Goal: Task Accomplishment & Management: Complete application form

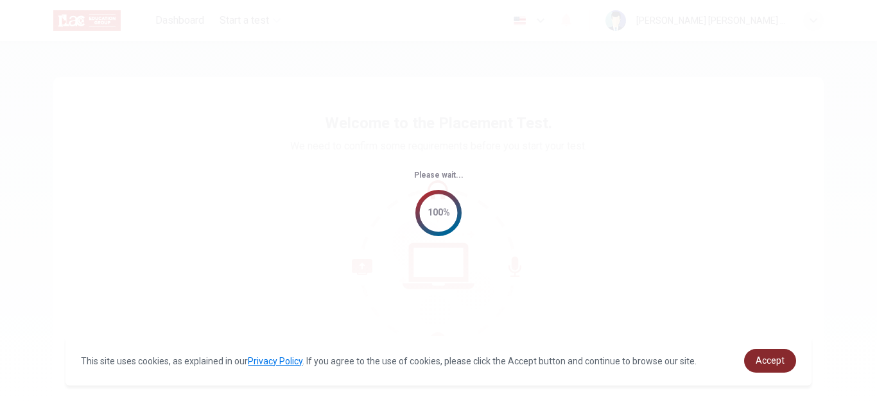
click at [765, 359] on span "Accept" at bounding box center [770, 361] width 29 height 10
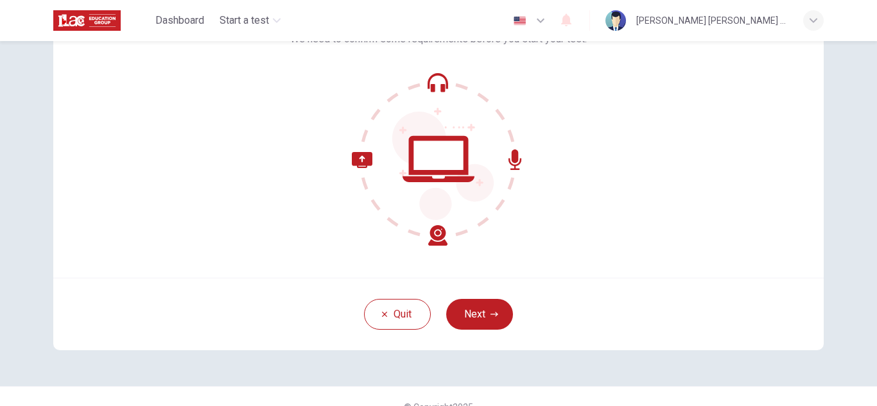
scroll to position [128, 0]
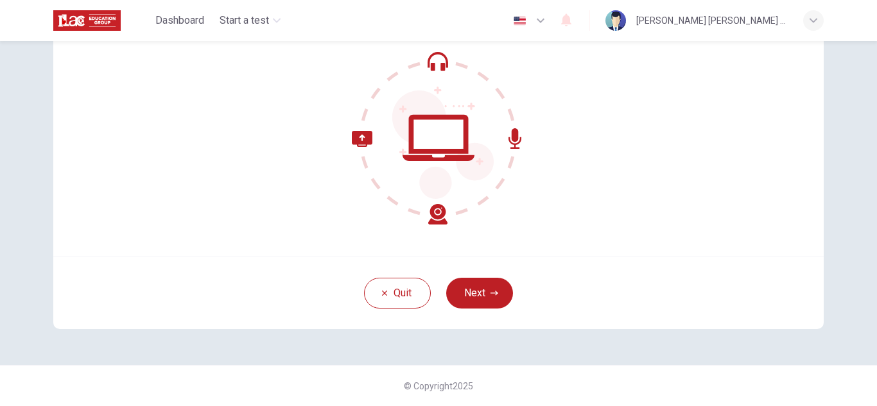
click at [471, 297] on button "Next" at bounding box center [479, 293] width 67 height 31
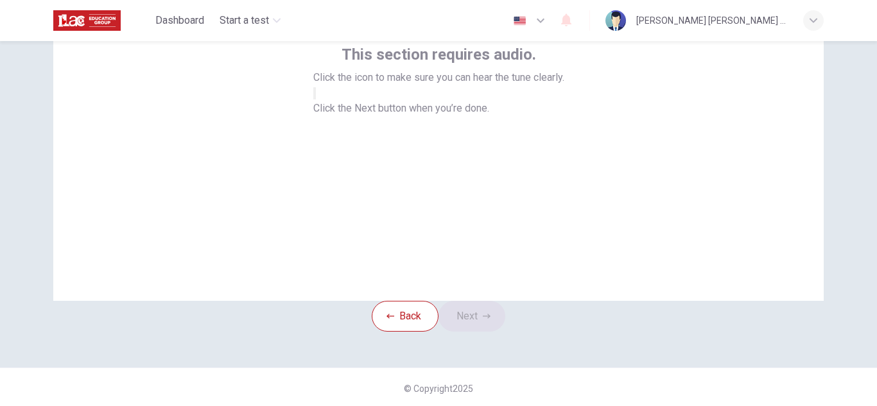
scroll to position [64, 0]
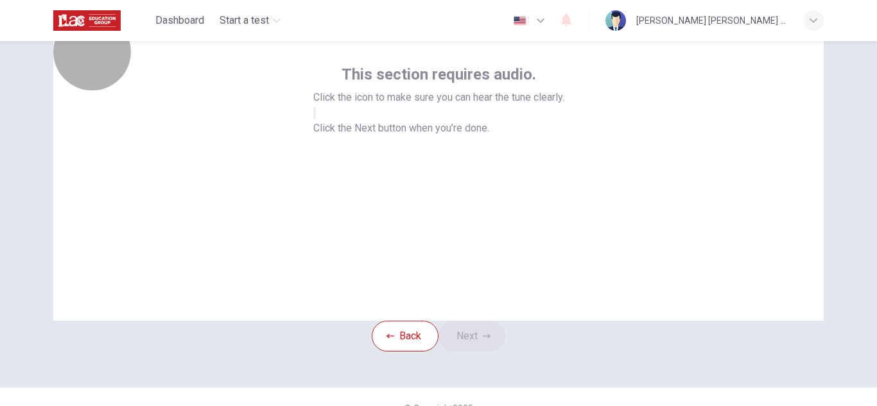
click at [330, 130] on icon "button" at bounding box center [322, 124] width 15 height 12
click at [315, 116] on icon "button" at bounding box center [315, 116] width 0 height 0
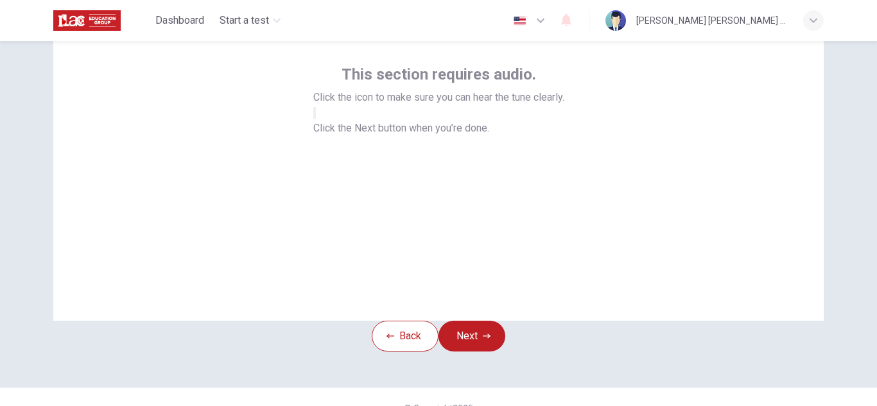
click at [494, 286] on div "This section requires audio. Click the icon to make sure you can hear the tune …" at bounding box center [438, 167] width 771 height 308
click at [316, 119] on button "button" at bounding box center [314, 113] width 3 height 12
click at [494, 351] on button "Next" at bounding box center [472, 336] width 67 height 31
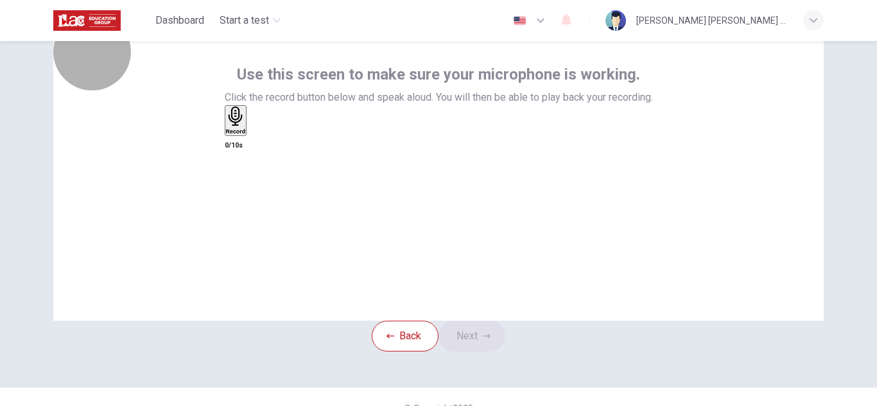
click at [246, 135] on div "Record" at bounding box center [236, 121] width 20 height 28
click at [239, 182] on div "Stop" at bounding box center [232, 158] width 13 height 103
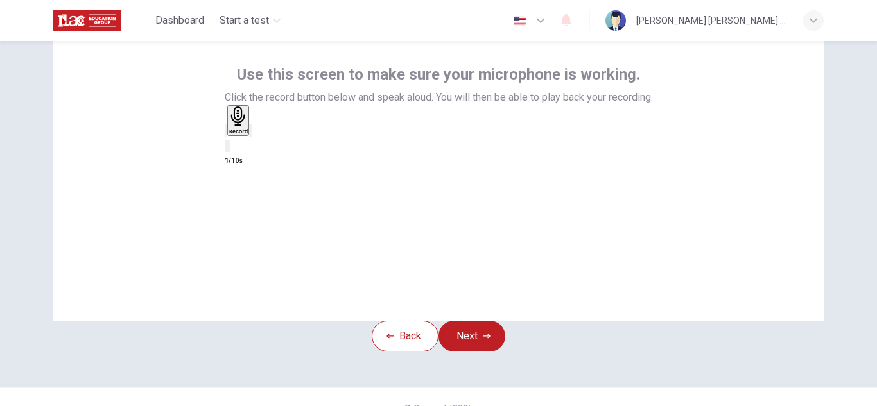
click at [226, 134] on icon "button" at bounding box center [226, 134] width 0 height 0
click at [246, 135] on div "Record" at bounding box center [236, 121] width 20 height 28
click at [239, 204] on h6 "Stop" at bounding box center [232, 207] width 13 height 6
click at [433, 169] on h6 "3/10s" at bounding box center [439, 160] width 428 height 15
click at [250, 134] on icon "button" at bounding box center [250, 134] width 0 height 0
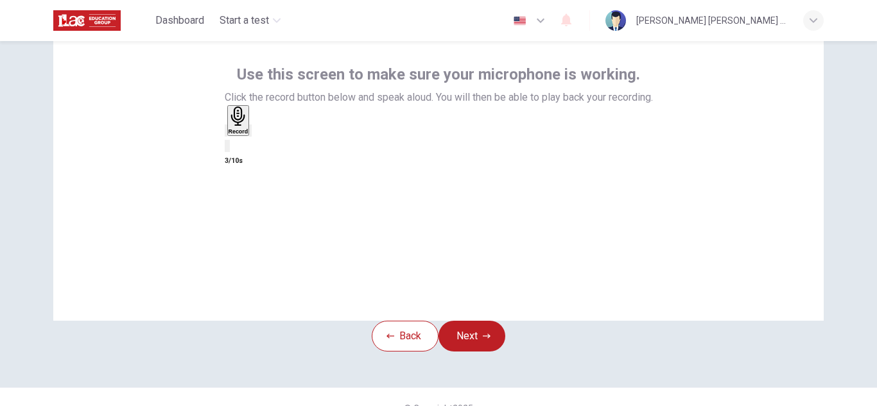
click at [239, 146] on icon "button" at bounding box center [234, 141] width 10 height 10
click at [246, 135] on h6 "Record" at bounding box center [236, 131] width 20 height 6
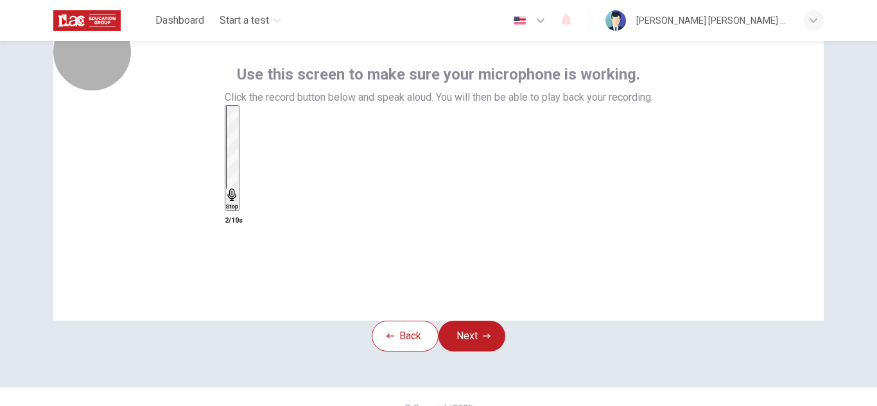
click at [239, 186] on div "Stop" at bounding box center [232, 158] width 13 height 103
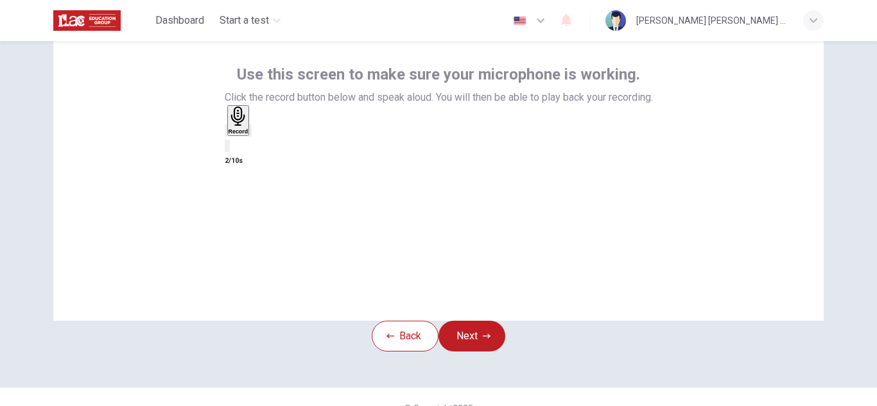
click at [250, 135] on div "button" at bounding box center [250, 131] width 0 height 10
click at [470, 352] on button "Next" at bounding box center [472, 336] width 67 height 31
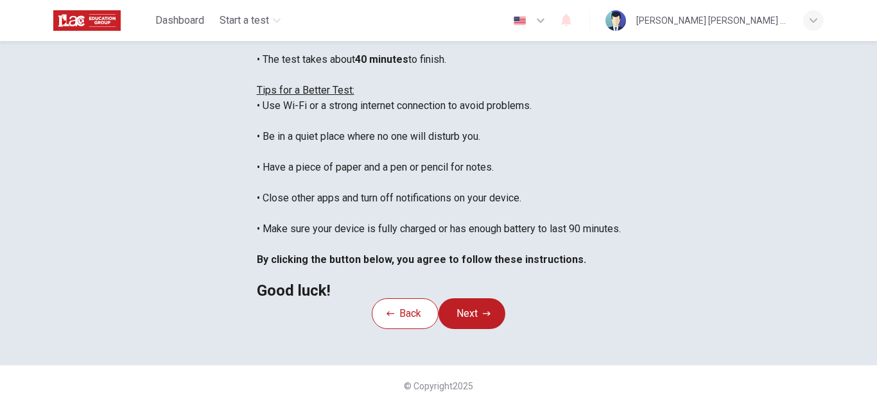
scroll to position [15, 0]
click at [500, 299] on button "Next" at bounding box center [472, 314] width 67 height 31
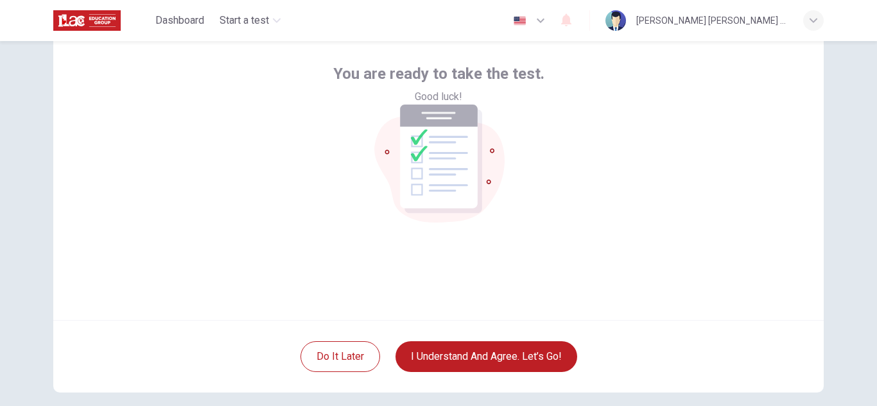
scroll to position [64, 0]
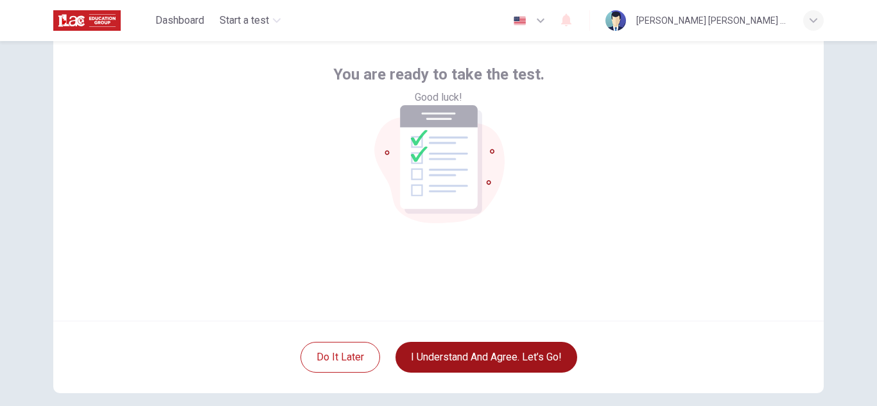
click at [484, 358] on button "I understand and agree. Let’s go!" at bounding box center [487, 357] width 182 height 31
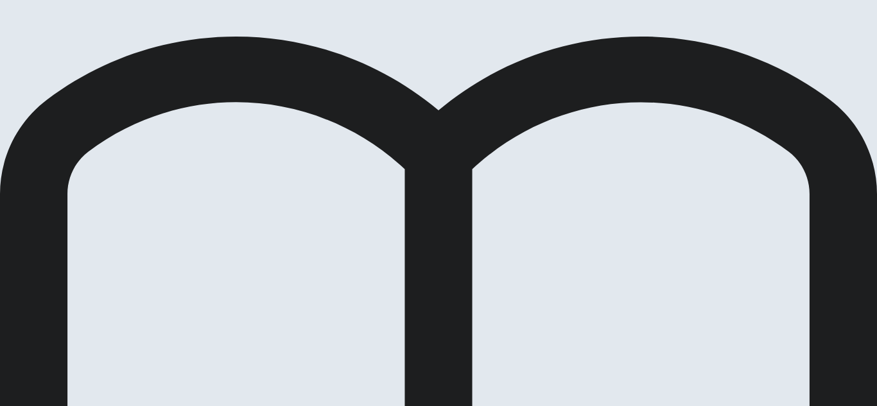
scroll to position [97, 0]
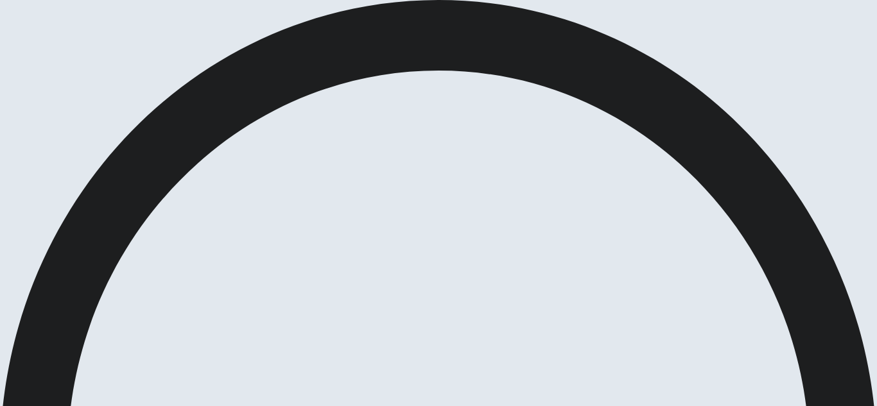
scroll to position [0, 0]
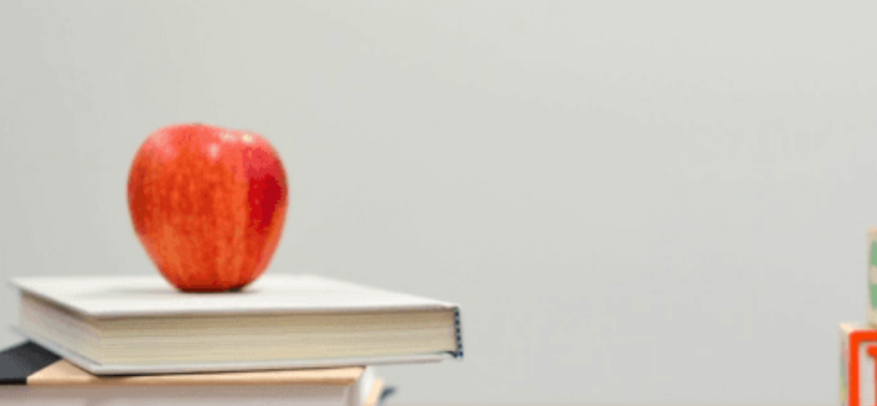
scroll to position [642, 0]
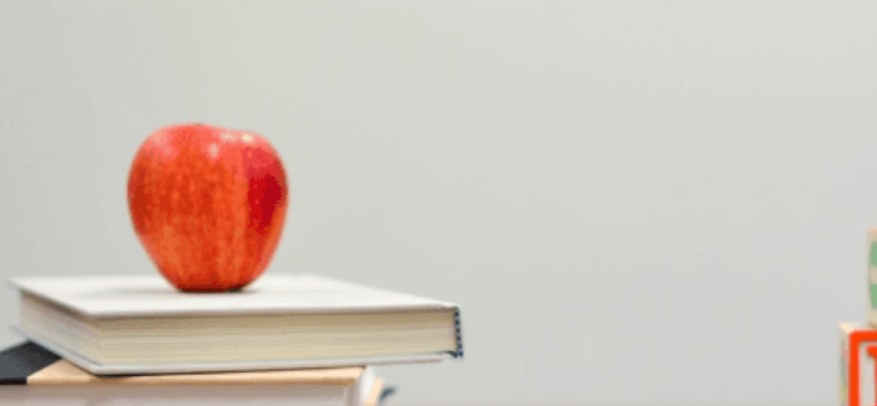
scroll to position [1198, 0]
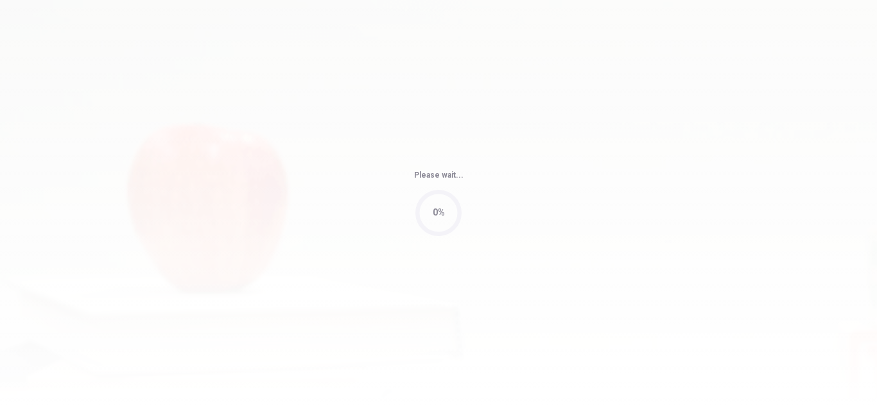
type input "77"
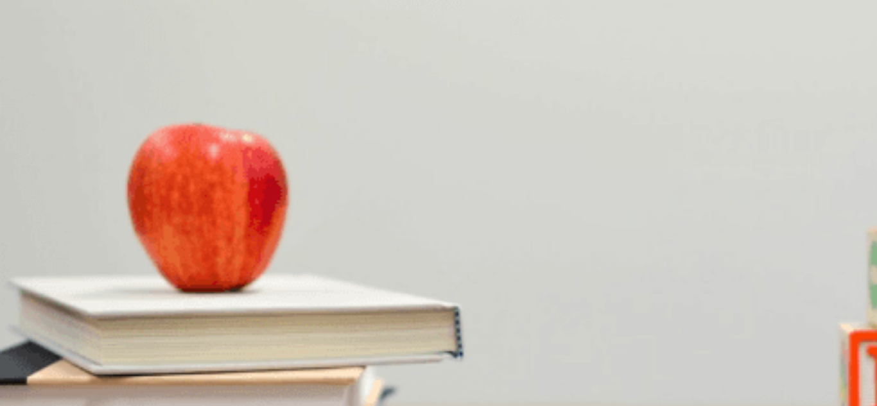
scroll to position [1198, 0]
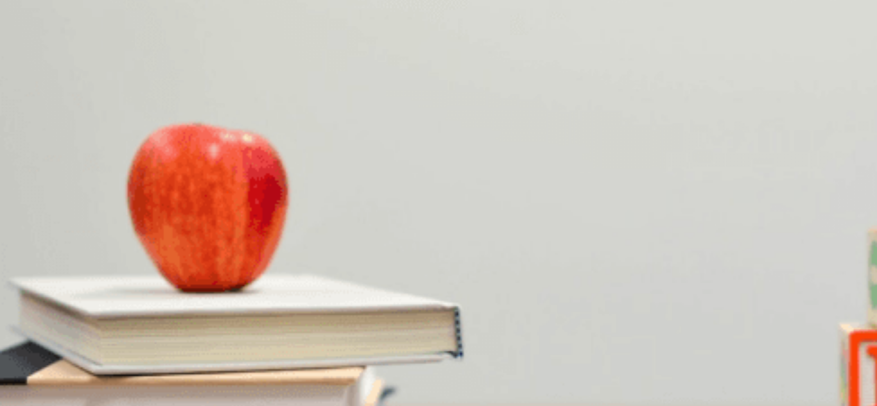
scroll to position [1198, 0]
drag, startPoint x: 602, startPoint y: 245, endPoint x: 641, endPoint y: 295, distance: 63.6
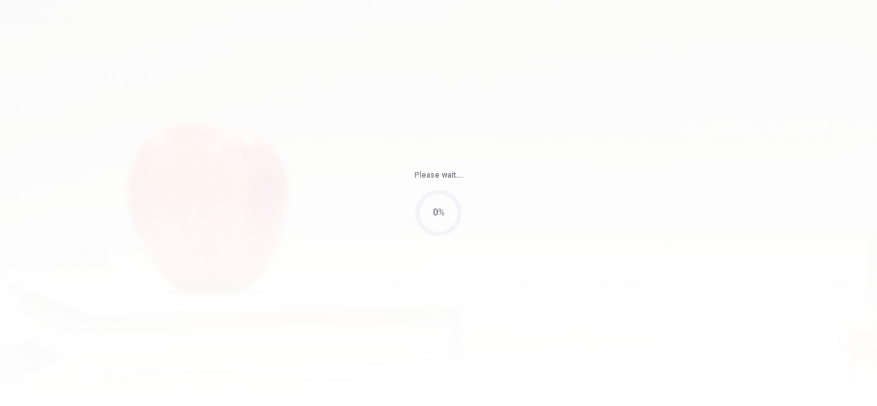
type input "74"
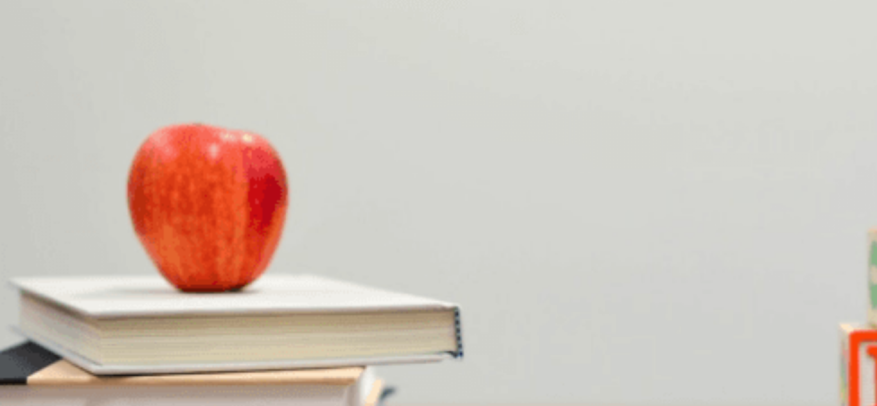
scroll to position [64, 0]
drag, startPoint x: 493, startPoint y: 73, endPoint x: 524, endPoint y: 72, distance: 30.8
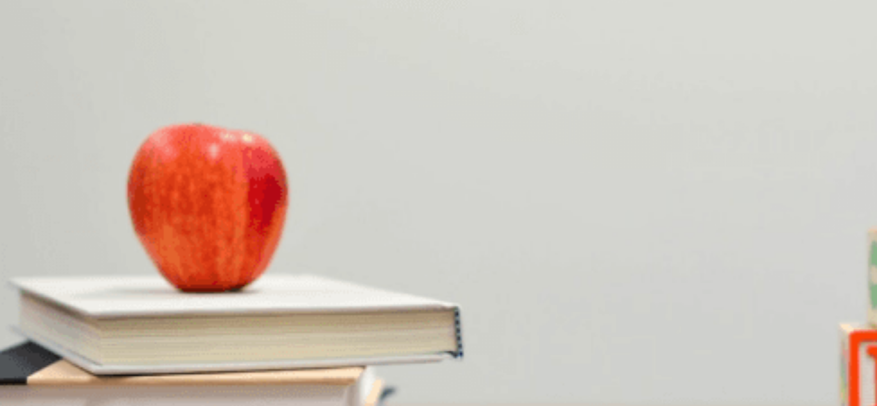
drag, startPoint x: 564, startPoint y: 204, endPoint x: 607, endPoint y: 211, distance: 44.3
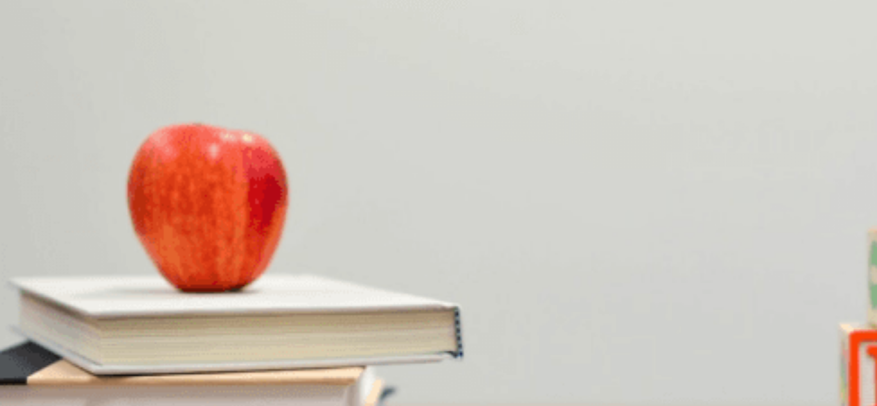
drag, startPoint x: 528, startPoint y: 152, endPoint x: 553, endPoint y: 148, distance: 25.2
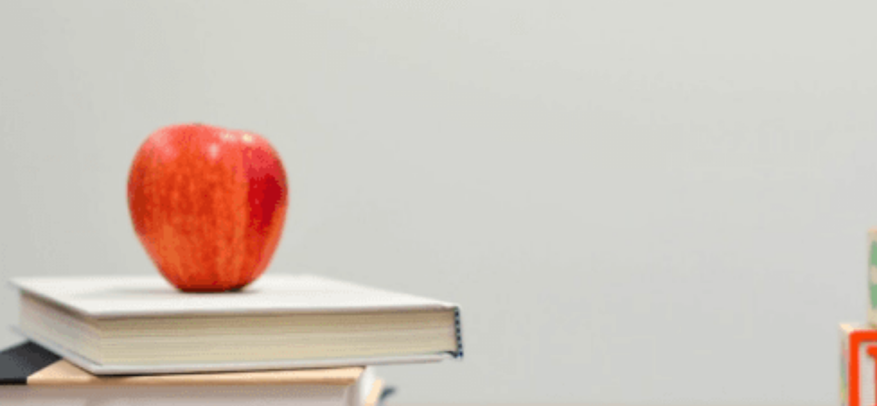
scroll to position [173, 0]
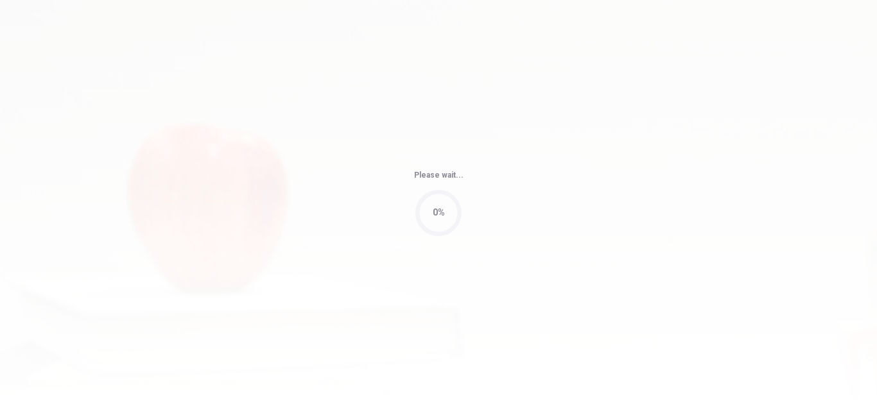
type input "77"
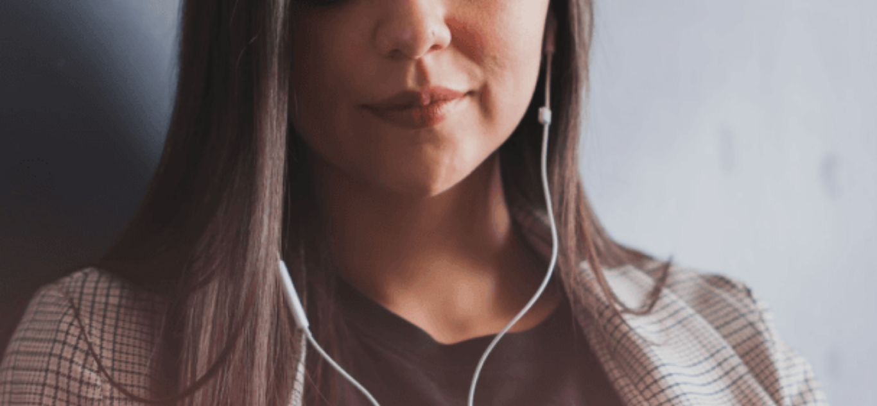
scroll to position [128, 0]
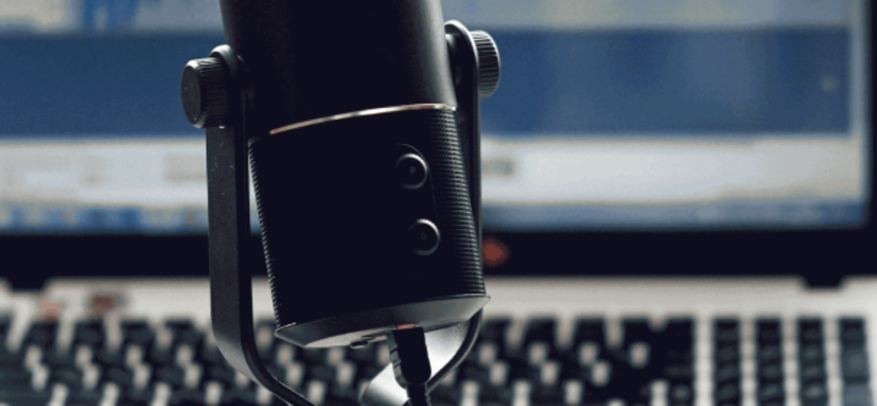
scroll to position [193, 0]
drag, startPoint x: 244, startPoint y: 256, endPoint x: 316, endPoint y: 255, distance: 71.9
drag, startPoint x: 358, startPoint y: 252, endPoint x: 373, endPoint y: 252, distance: 15.4
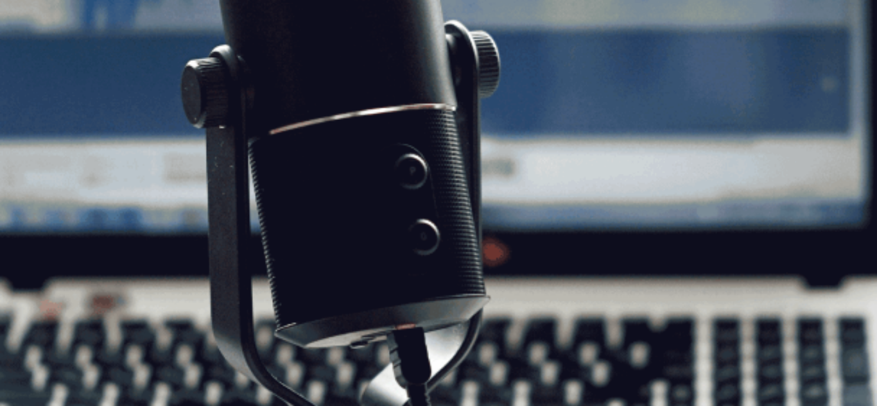
scroll to position [0, 0]
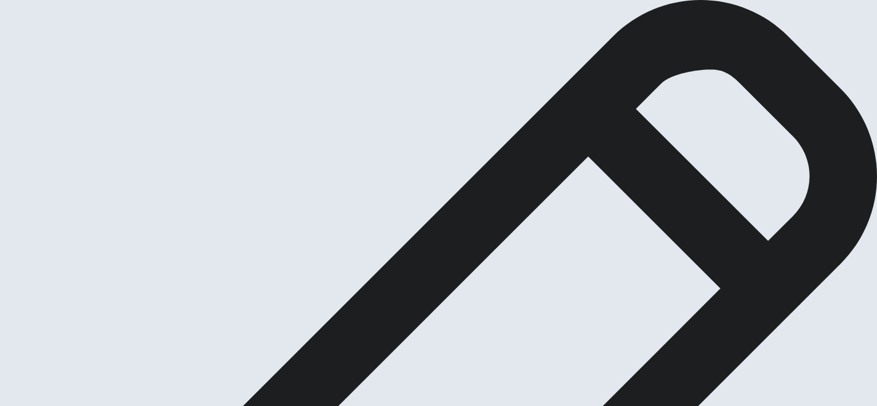
scroll to position [112, 0]
drag, startPoint x: 98, startPoint y: 171, endPoint x: 179, endPoint y: 194, distance: 83.5
drag, startPoint x: 223, startPoint y: 218, endPoint x: 121, endPoint y: 200, distance: 103.6
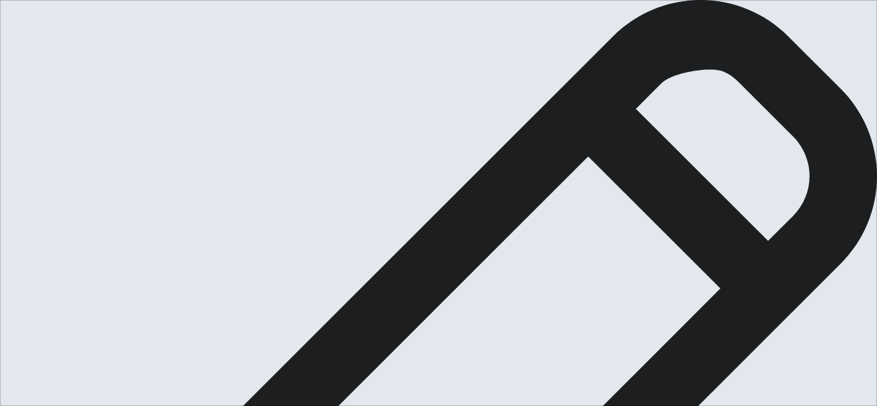
drag, startPoint x: 523, startPoint y: 222, endPoint x: 442, endPoint y: 221, distance: 81.6
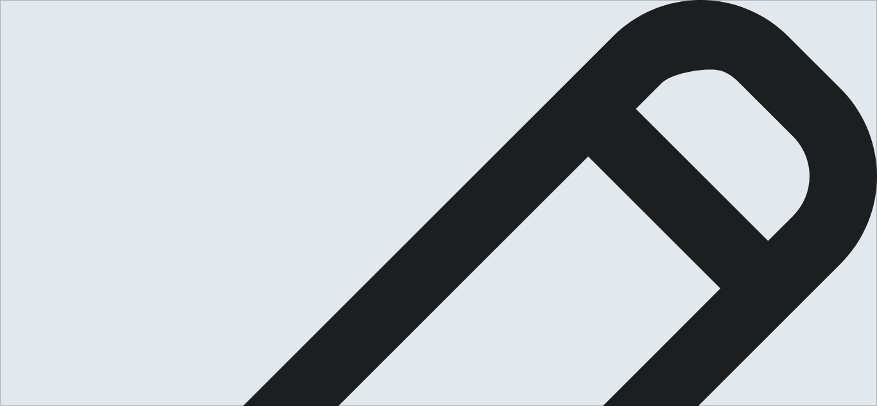
drag, startPoint x: 675, startPoint y: 175, endPoint x: 622, endPoint y: 175, distance: 52.7
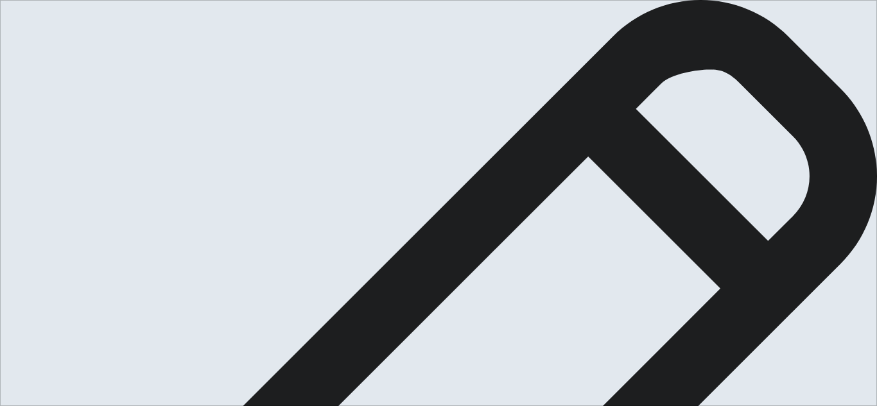
drag, startPoint x: 570, startPoint y: 281, endPoint x: 464, endPoint y: 122, distance: 191.1
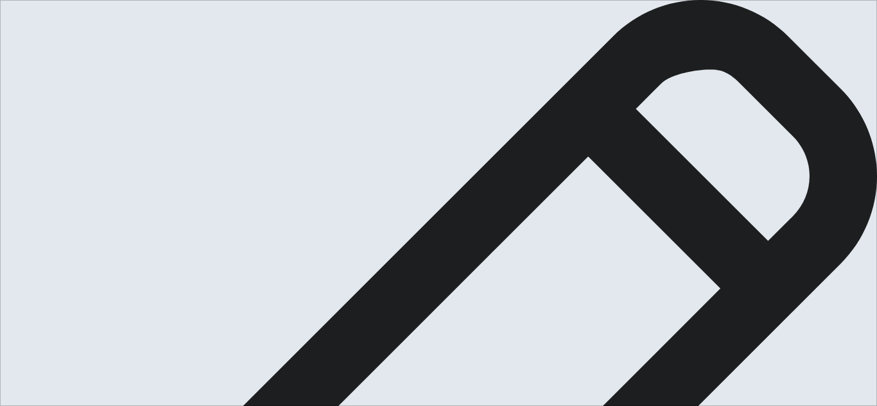
type textarea "When I was on the college I was project coordinator and I had four advisors. Af…"
